Goal: Find specific page/section: Find specific page/section

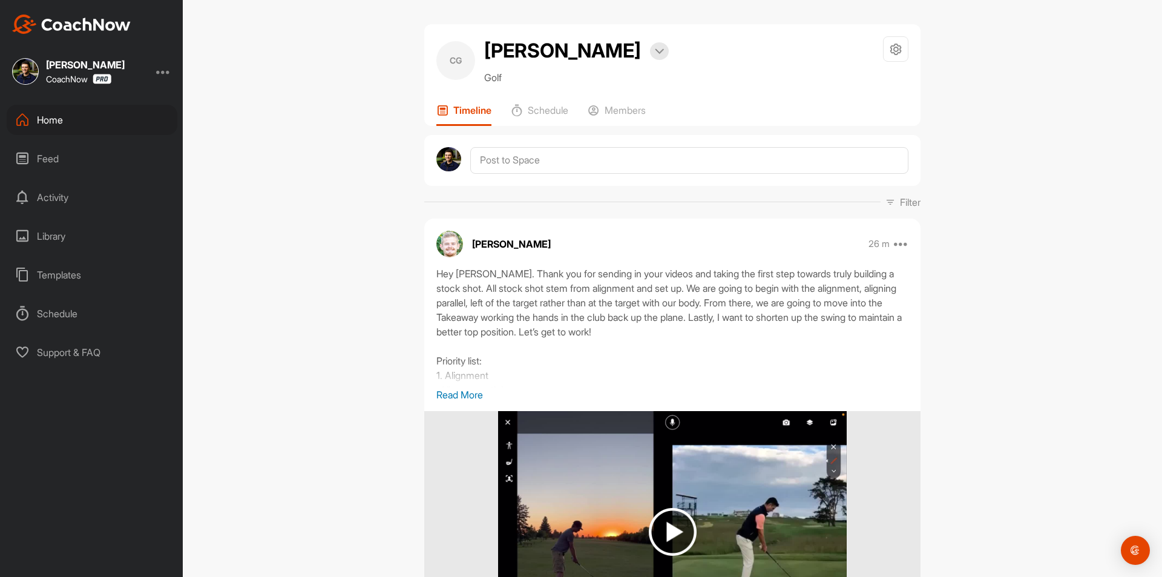
click at [113, 122] on div "Home" at bounding box center [92, 120] width 171 height 30
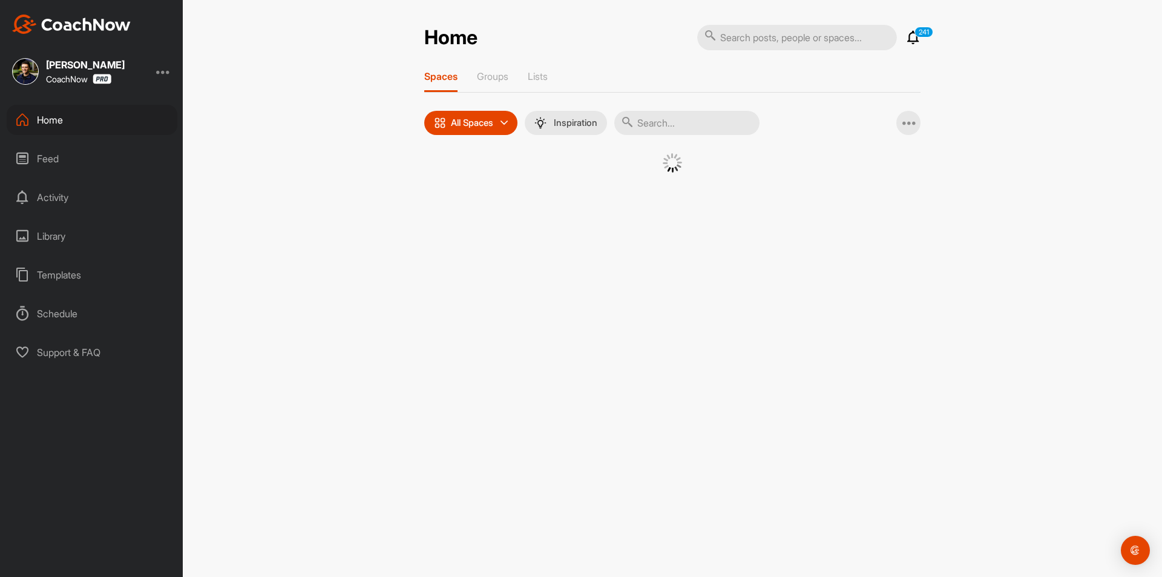
click at [811, 38] on input "text" at bounding box center [797, 37] width 200 height 25
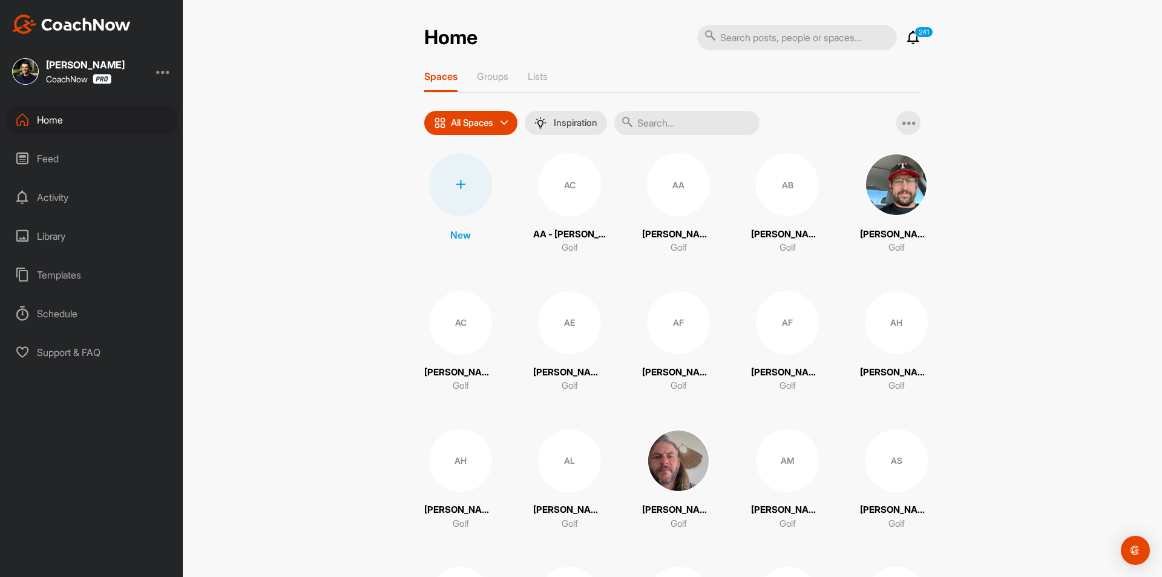
paste input "[PERSON_NAME]"
type input "[PERSON_NAME]"
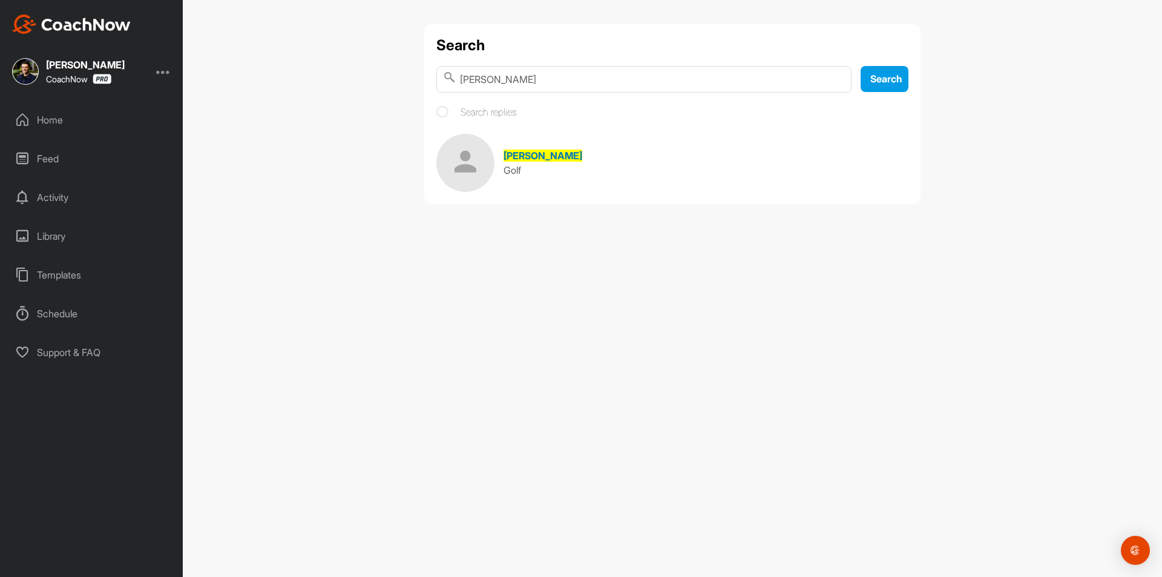
click at [544, 156] on span "[PERSON_NAME]" at bounding box center [542, 155] width 79 height 12
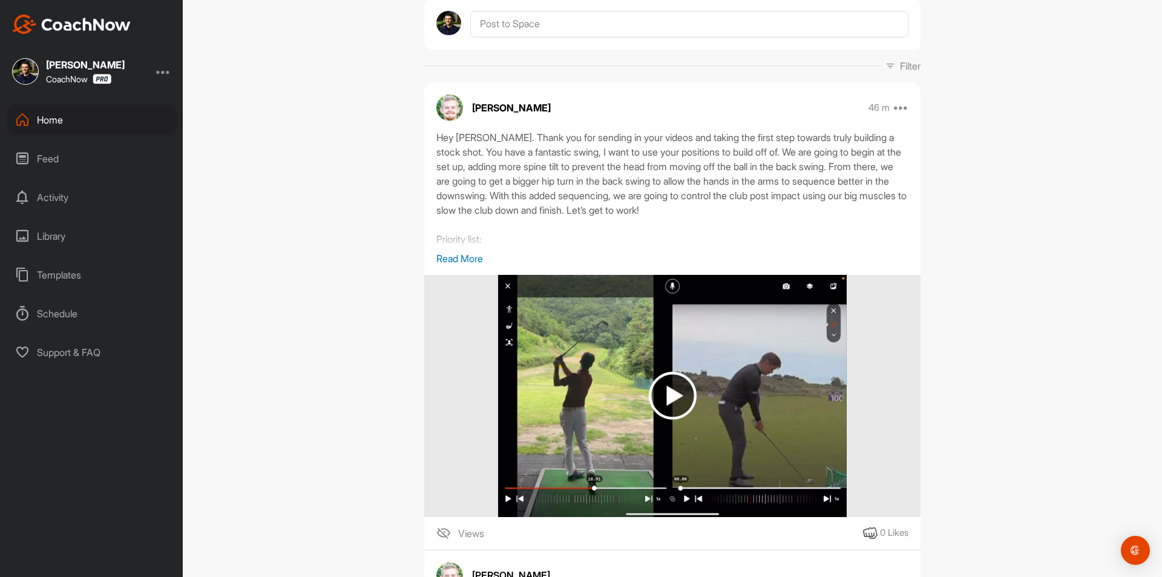
scroll to position [181, 0]
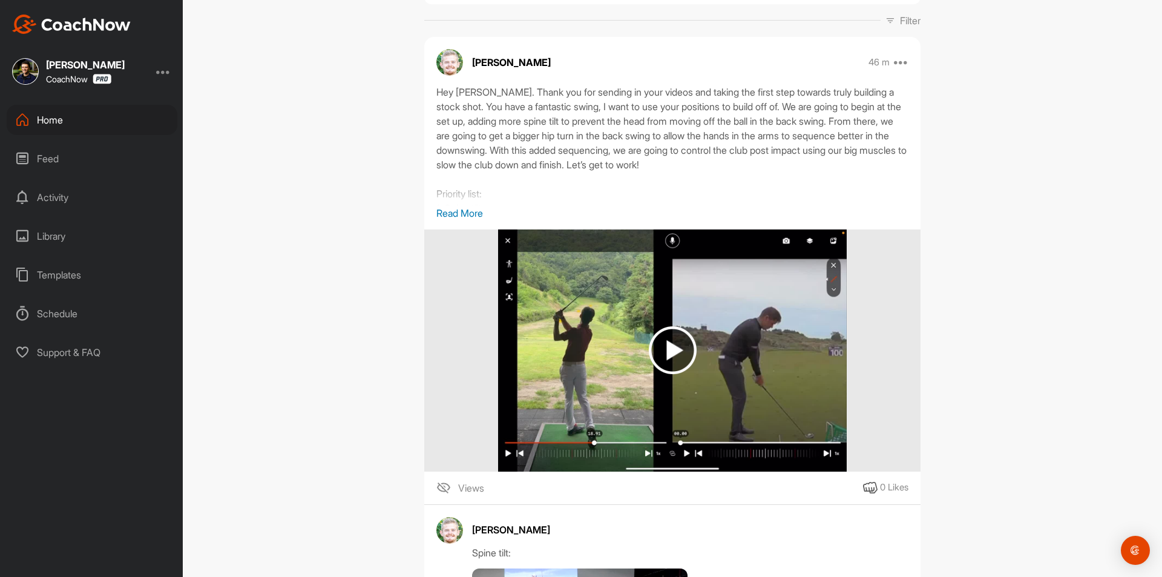
click at [163, 67] on div at bounding box center [163, 71] width 15 height 15
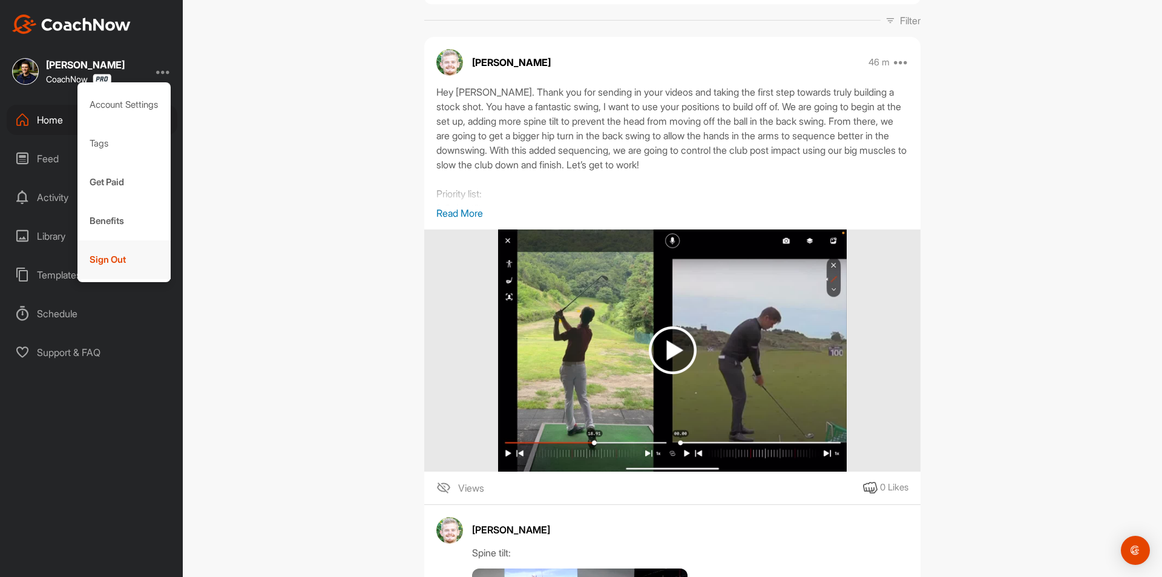
click at [150, 260] on div "Sign Out" at bounding box center [124, 259] width 94 height 39
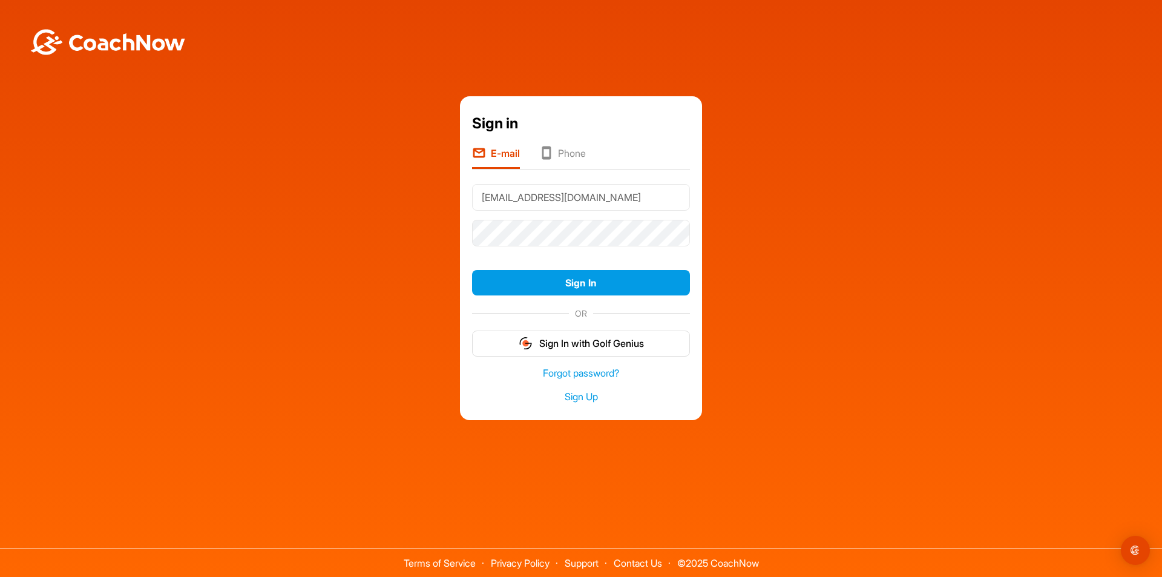
click at [555, 203] on input "[EMAIL_ADDRESS][DOMAIN_NAME]" at bounding box center [581, 197] width 218 height 27
type input "[EMAIL_ADDRESS][DOMAIN_NAME]"
click at [603, 286] on button "Sign In" at bounding box center [581, 283] width 218 height 26
